Goal: Task Accomplishment & Management: Manage account settings

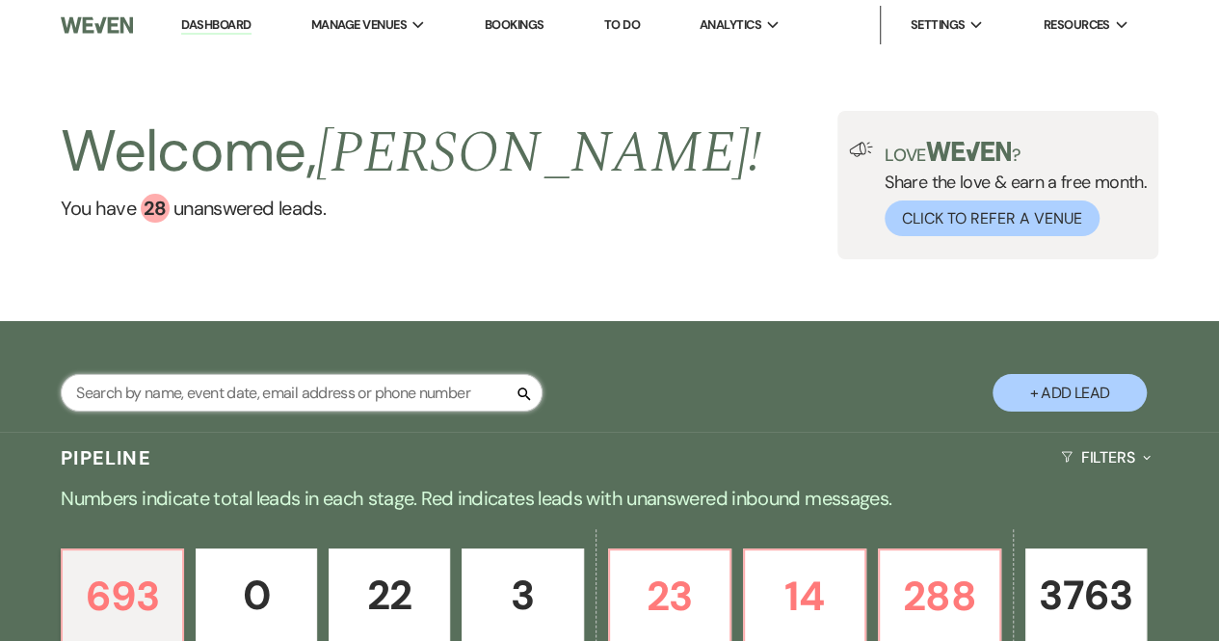
click at [374, 400] on input "text" at bounding box center [302, 393] width 482 height 38
type input "[PERSON_NAME]"
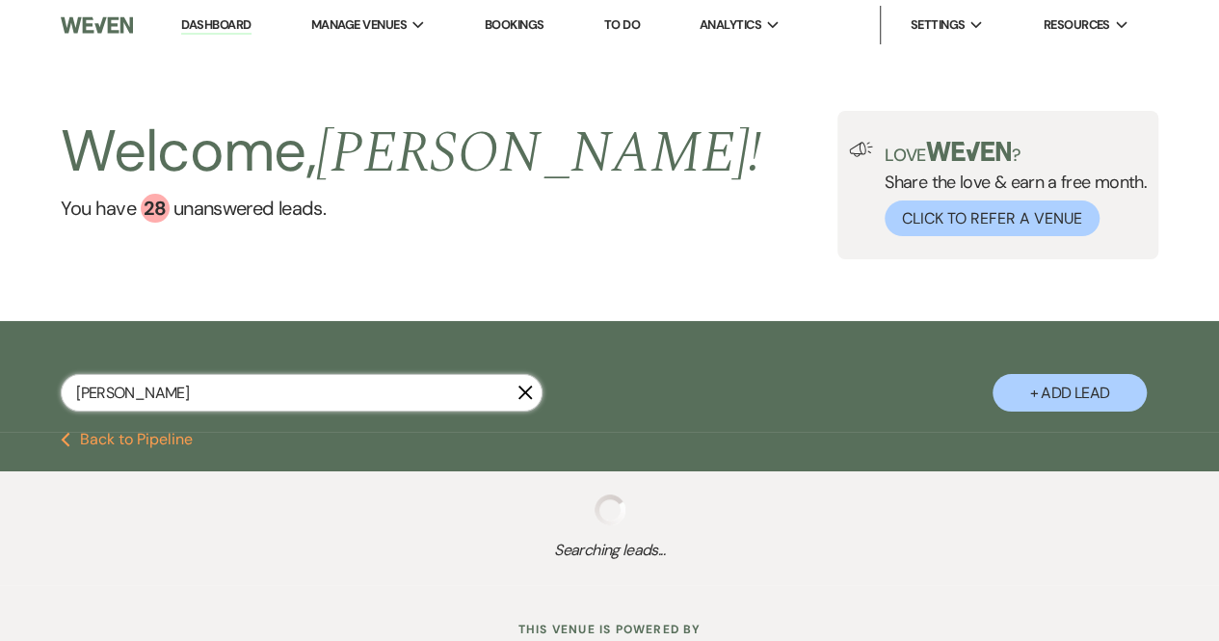
select select "2"
select select "6"
select select "8"
select select "5"
select select "8"
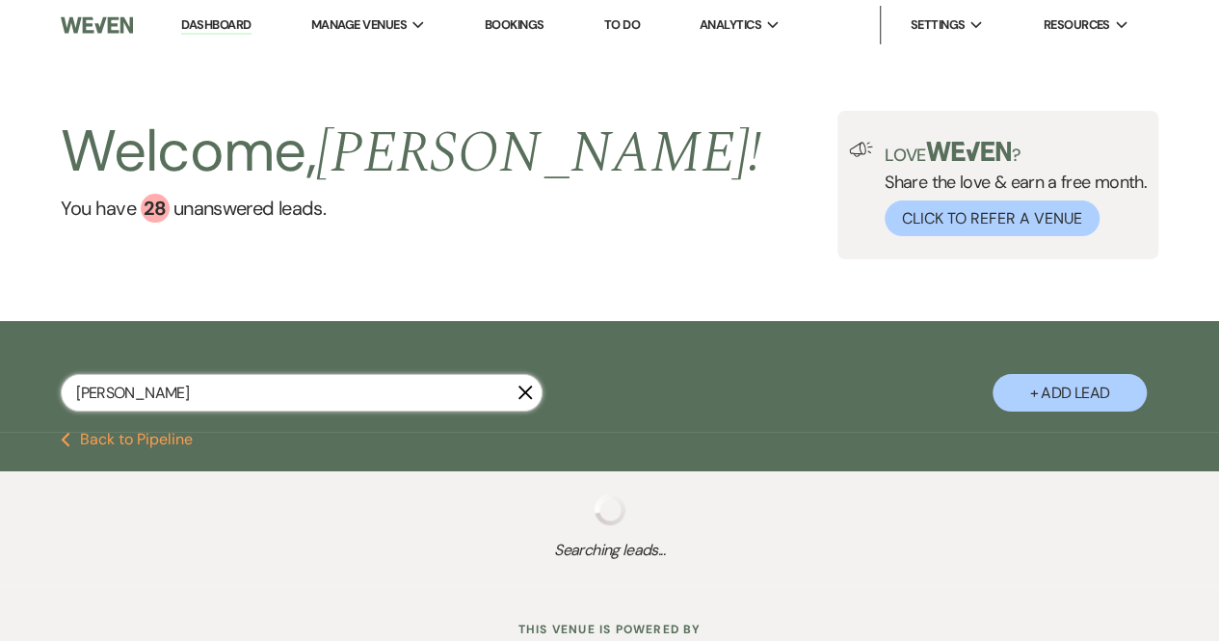
select select "8"
select select "5"
select select "8"
select select "5"
select select "8"
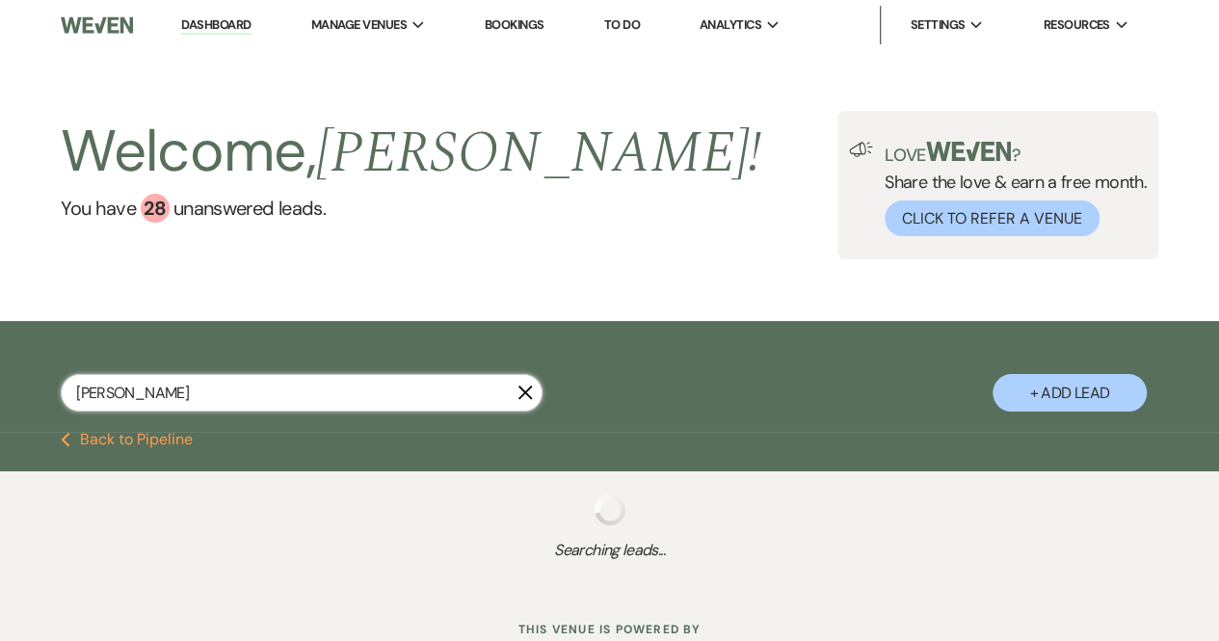
select select "5"
select select "8"
select select "10"
select select "8"
select select "5"
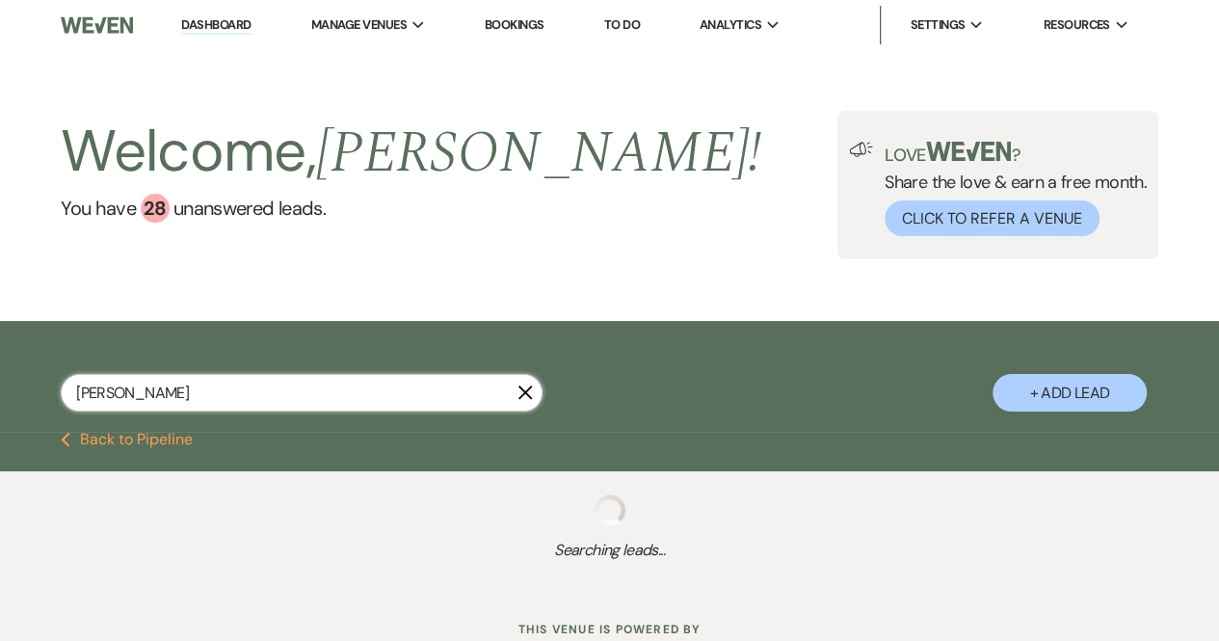
select select "8"
select select "5"
select select "8"
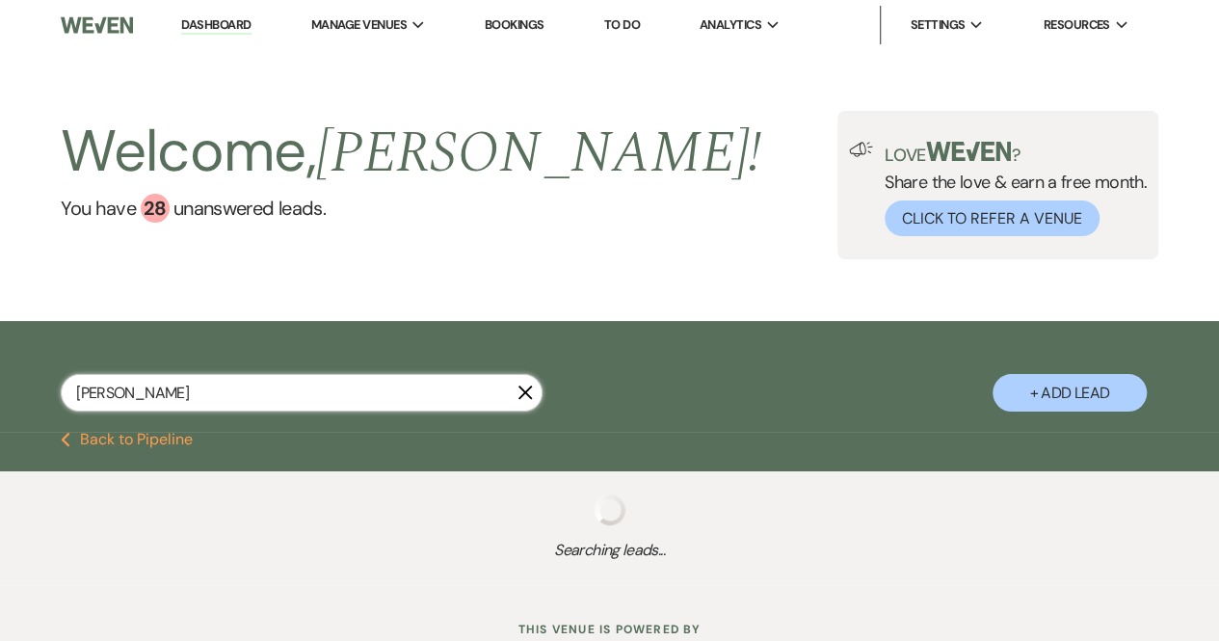
select select "5"
select select "8"
select select "10"
select select "8"
select select "5"
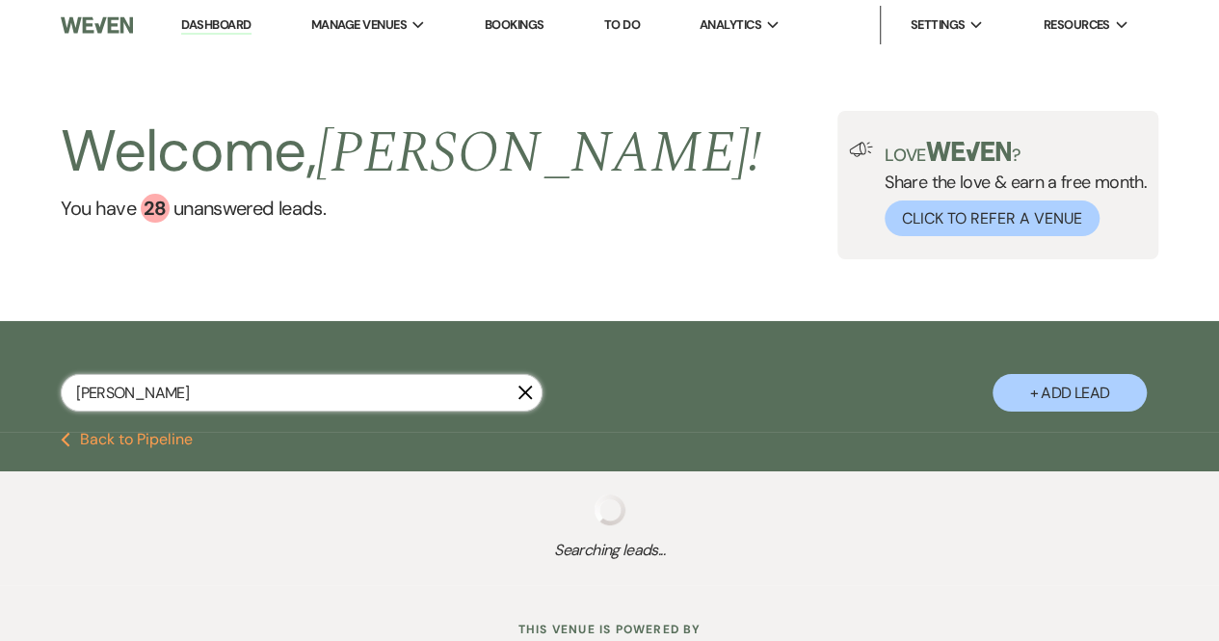
select select "8"
select select "5"
select select "8"
select select "5"
select select "8"
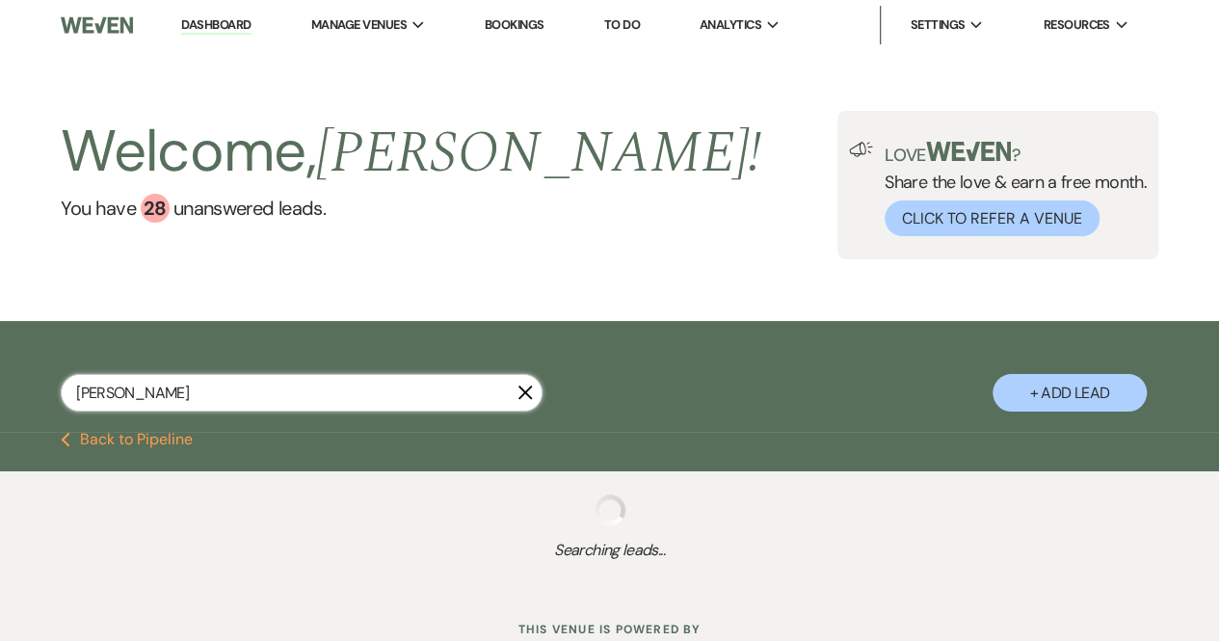
select select "5"
select select "8"
select select "5"
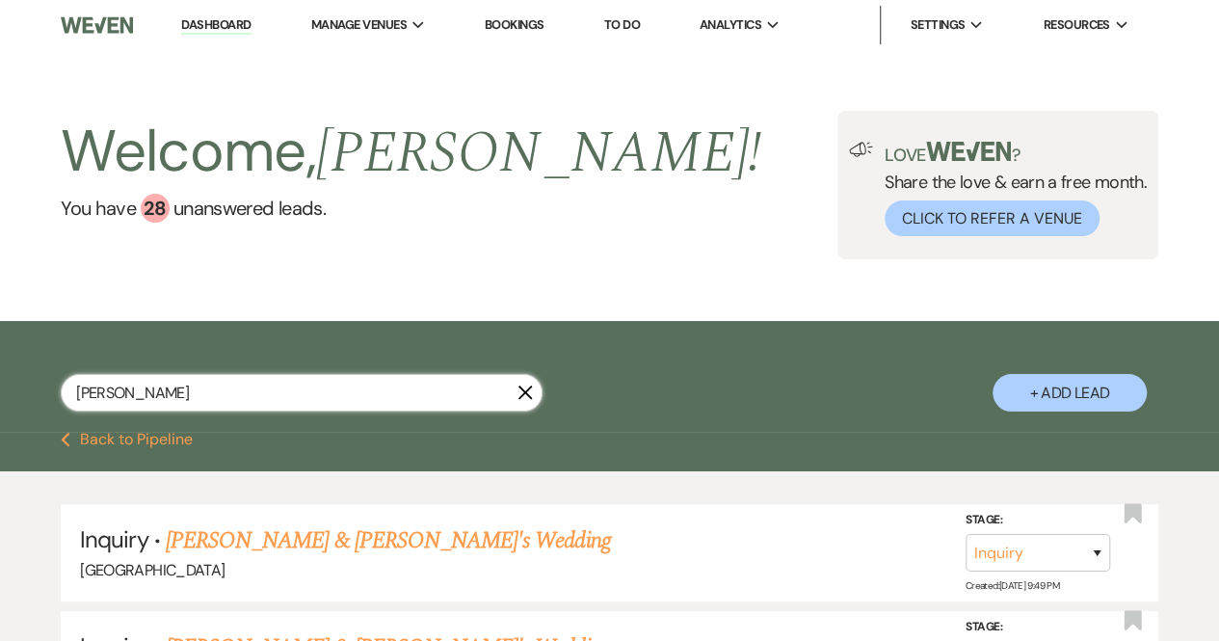
type input "[PERSON_NAME]"
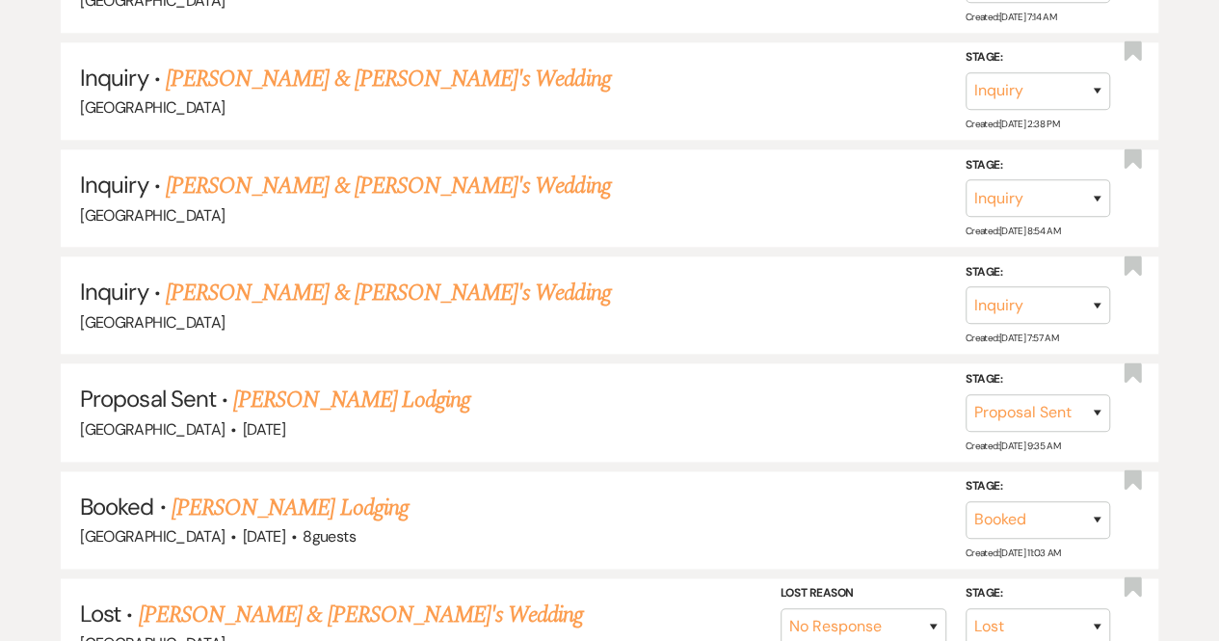
scroll to position [893, 0]
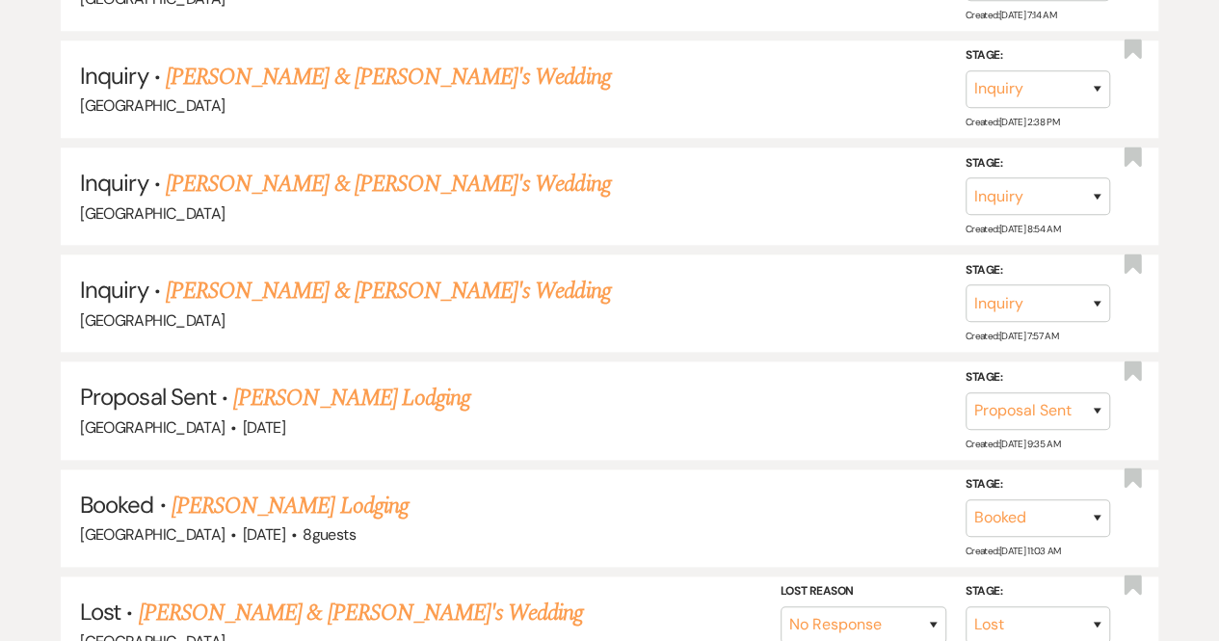
click at [370, 390] on link "[PERSON_NAME] Lodging" at bounding box center [351, 398] width 237 height 35
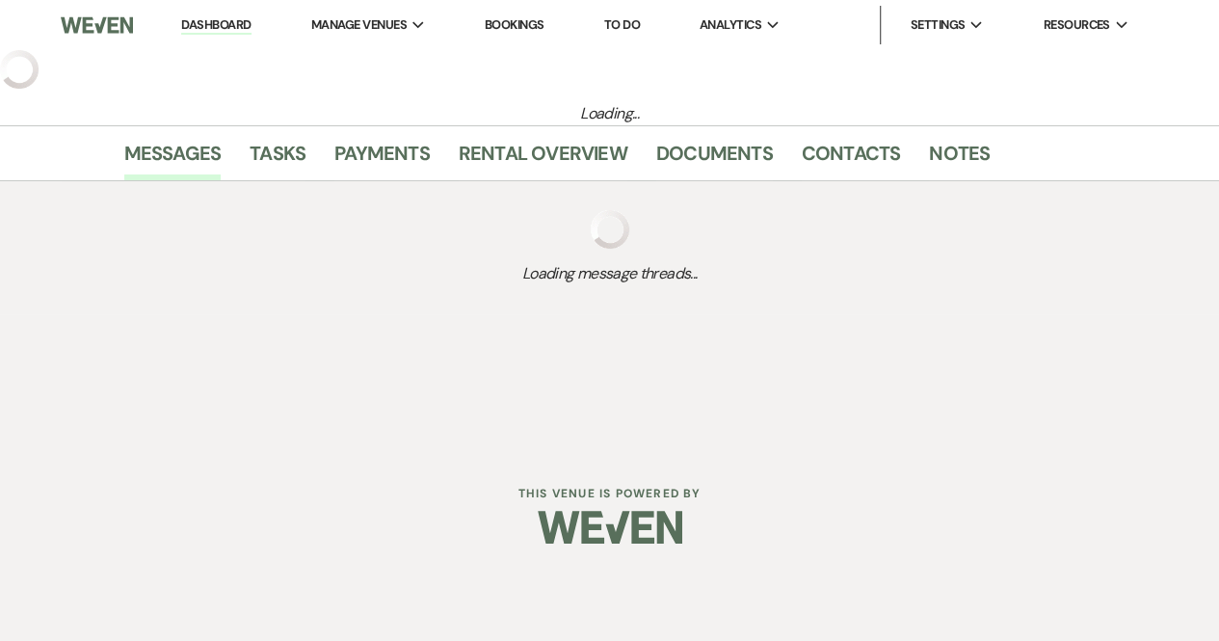
select select "6"
select select "13"
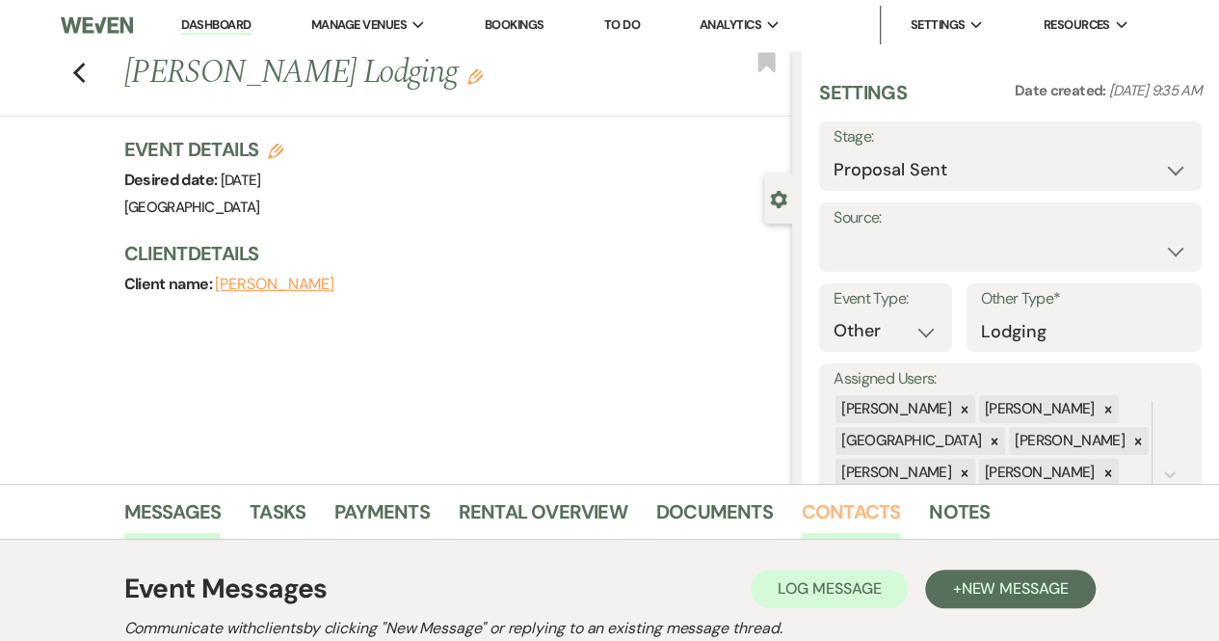
click at [830, 516] on link "Contacts" at bounding box center [851, 517] width 99 height 42
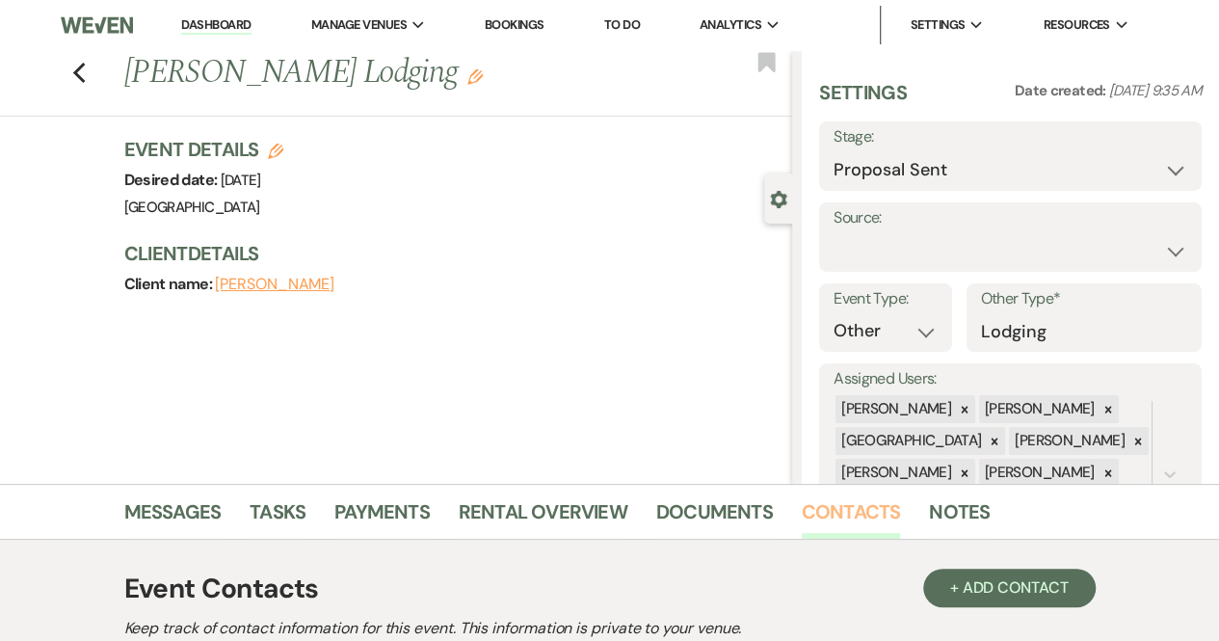
scroll to position [300, 0]
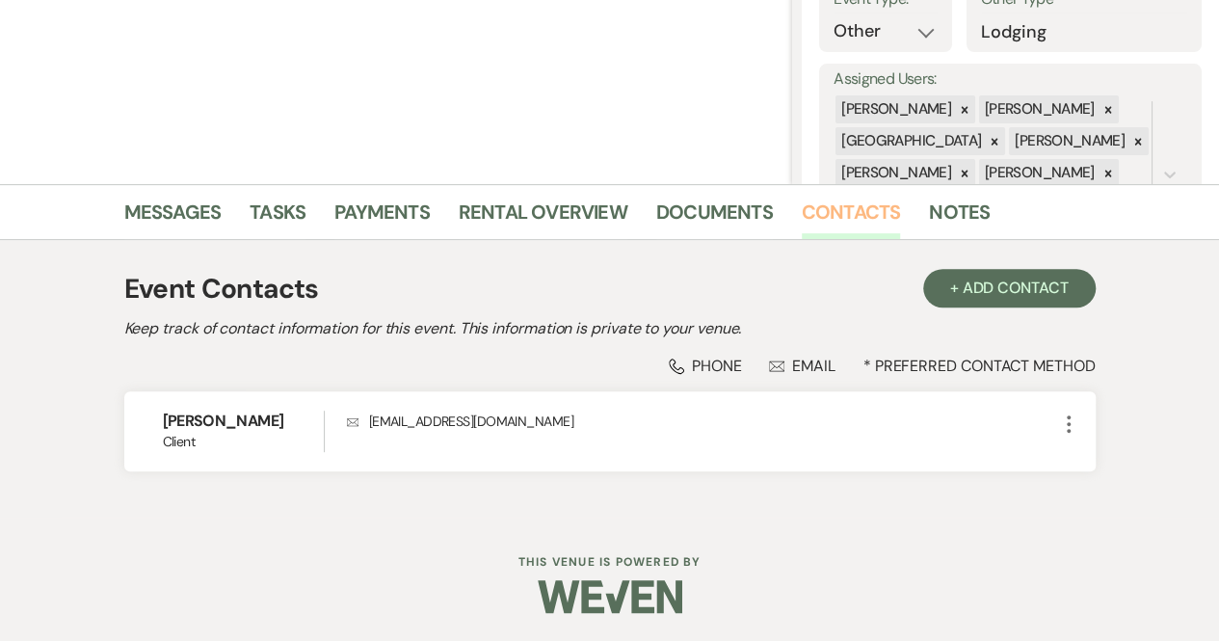
click at [830, 516] on div "Event Contacts + Add Contact Keep track of contact information for this event. …" at bounding box center [610, 379] width 1099 height 278
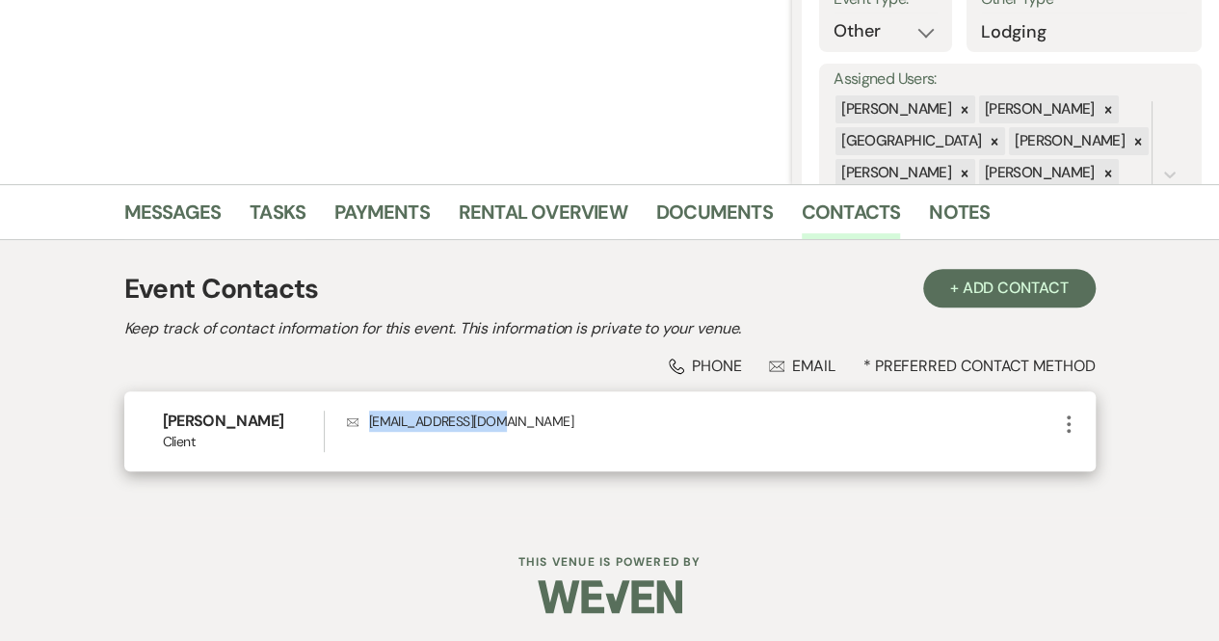
drag, startPoint x: 507, startPoint y: 415, endPoint x: 363, endPoint y: 415, distance: 143.6
click at [363, 415] on p "Envelope [EMAIL_ADDRESS][DOMAIN_NAME]" at bounding box center [702, 421] width 710 height 21
copy p "[EMAIL_ADDRESS][DOMAIN_NAME]"
